Goal: Information Seeking & Learning: Learn about a topic

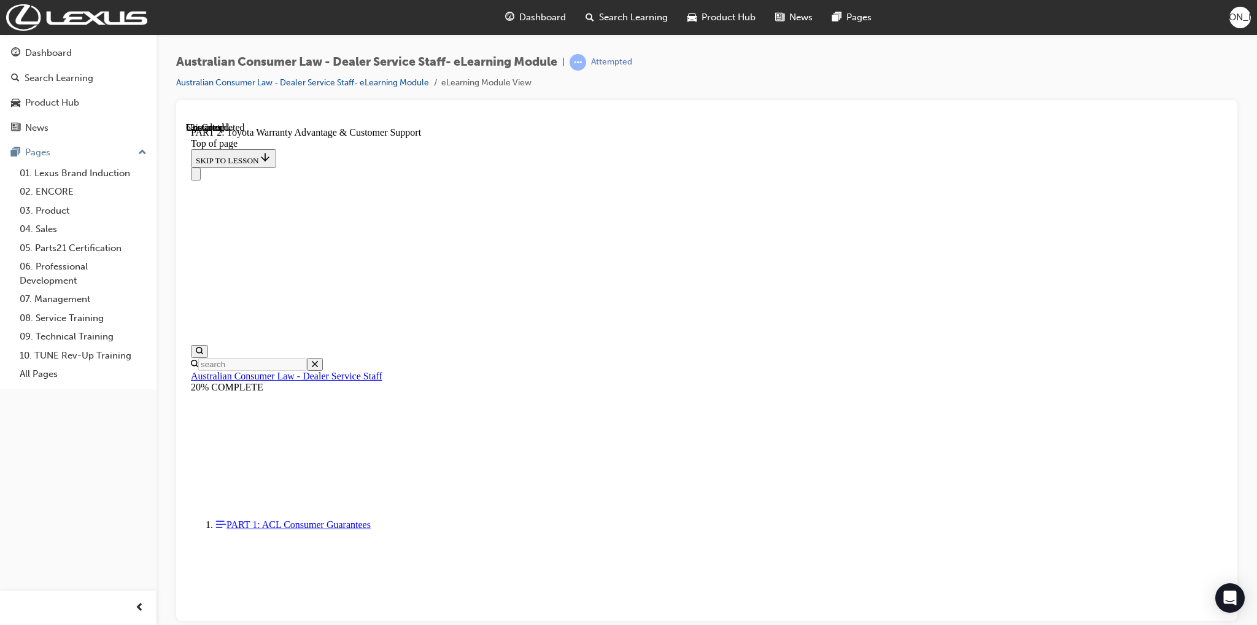
scroll to position [774, 0]
click button "CONTINUE"
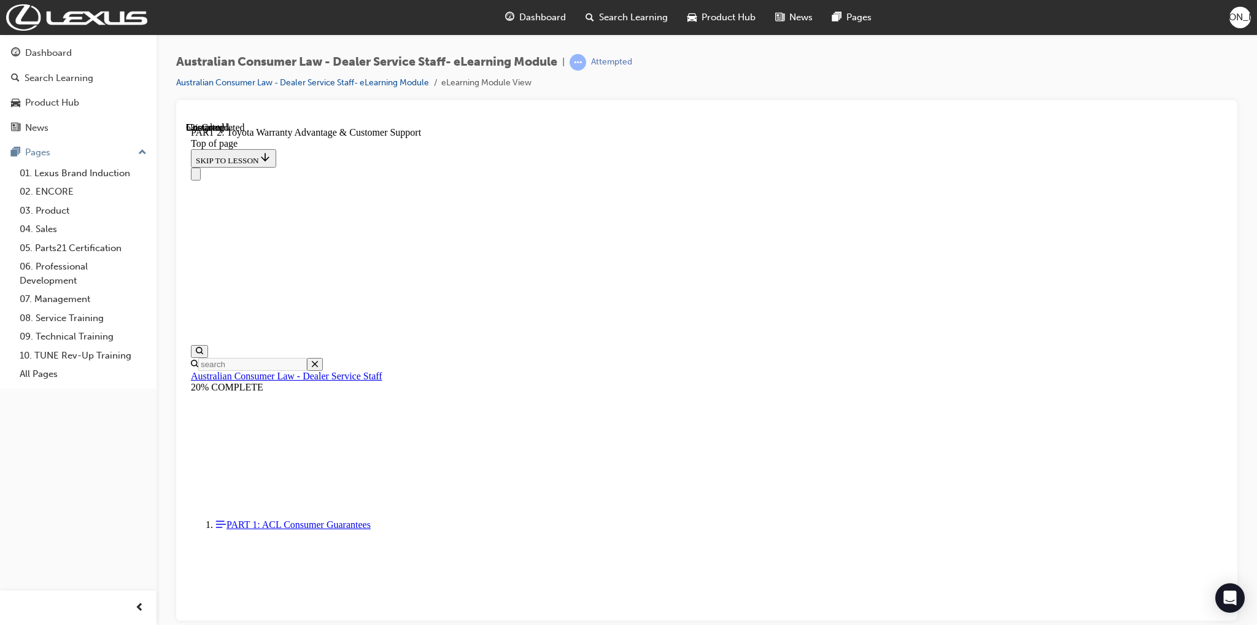
click button "CONTINUE"
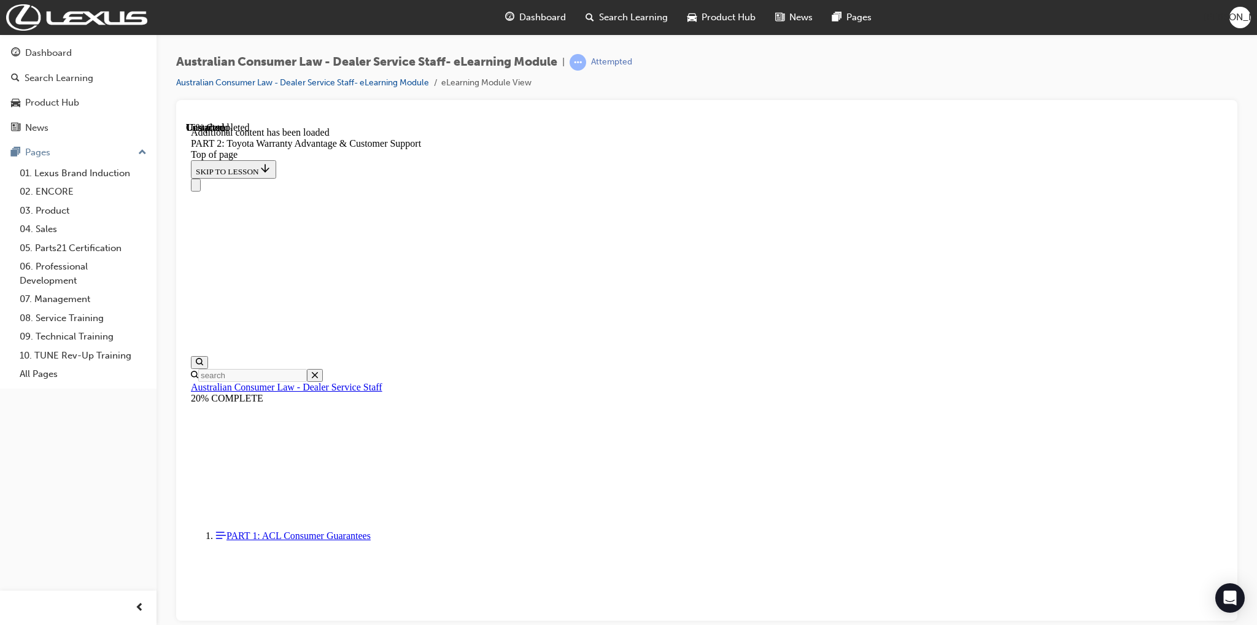
scroll to position [1233, 0]
drag, startPoint x: 916, startPoint y: 242, endPoint x: 805, endPoint y: 154, distance: 141.5
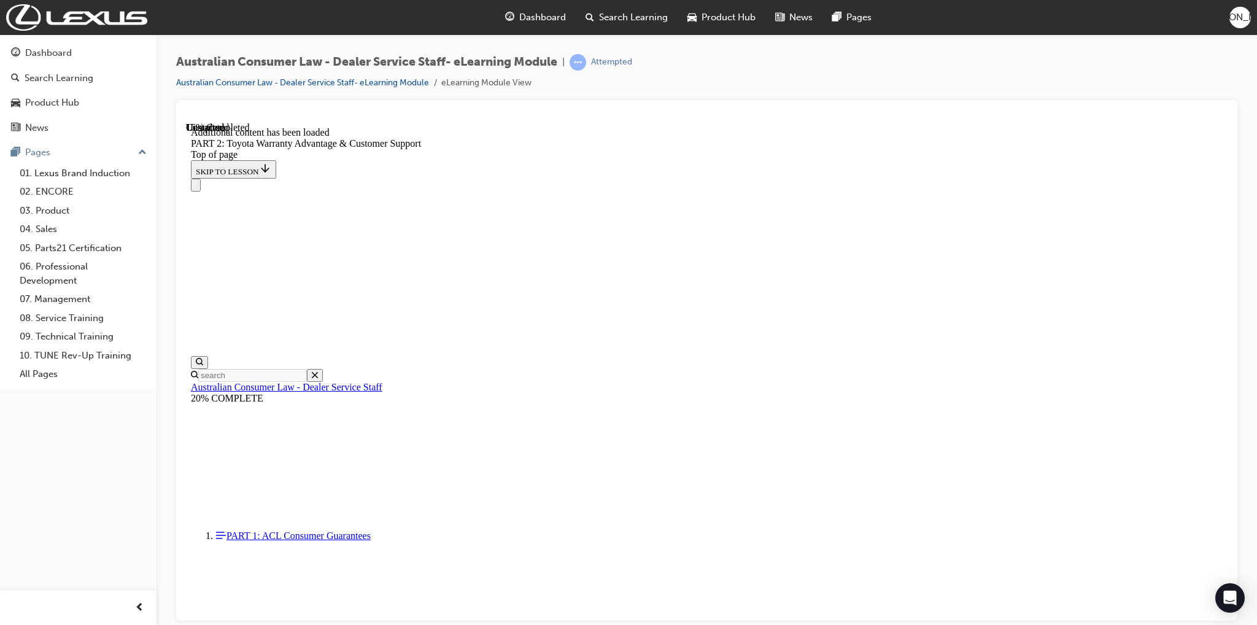
click button "CONTINUE"
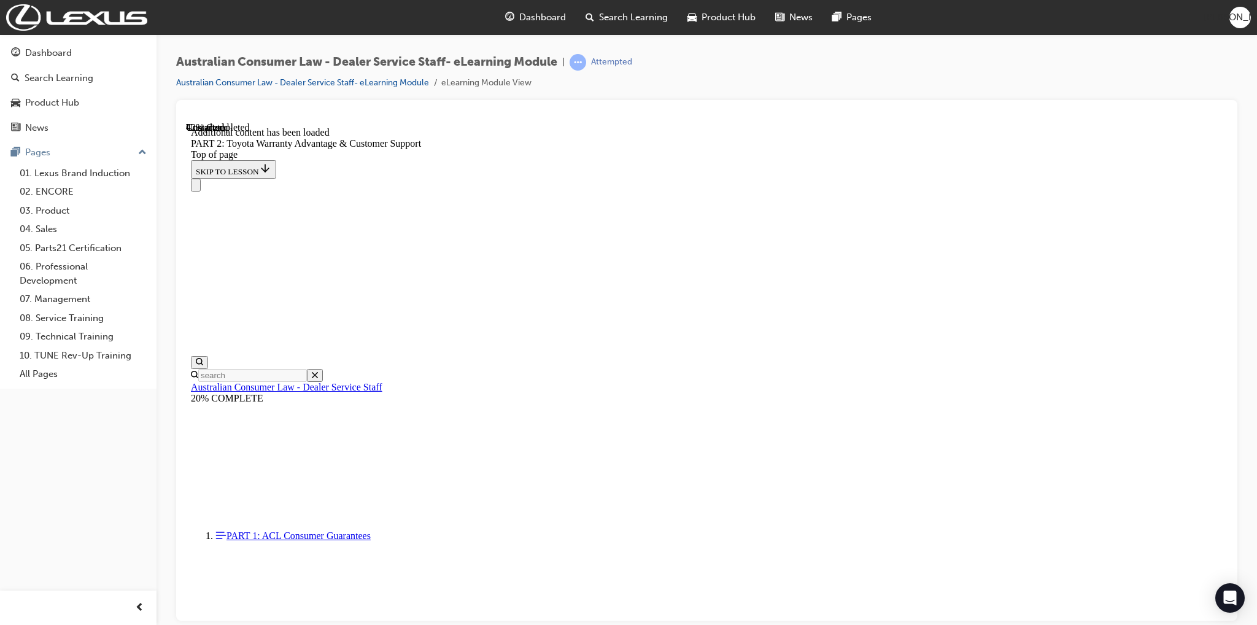
click button "CONTINUE"
